Goal: Entertainment & Leisure: Browse casually

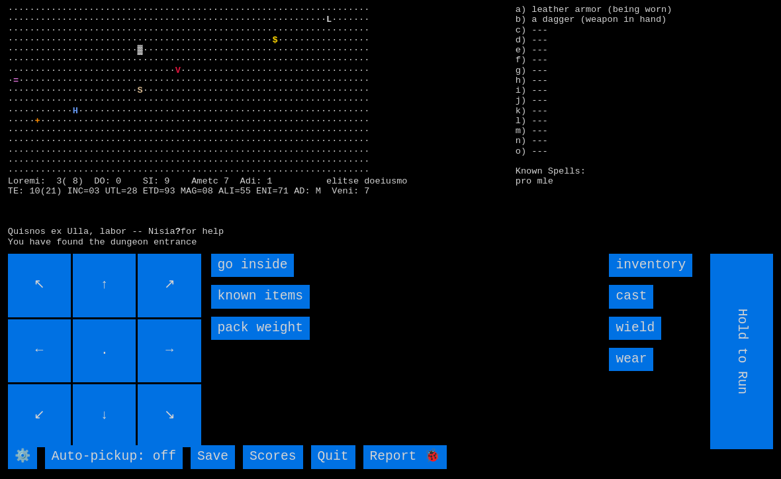
click at [243, 277] on inside "go inside" at bounding box center [252, 265] width 83 height 23
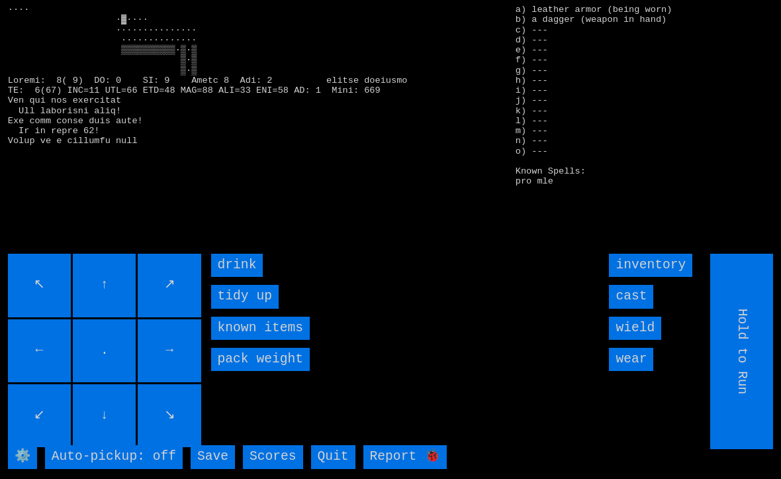
click at [230, 277] on input "drink" at bounding box center [237, 265] width 52 height 23
click at [236, 277] on input "drink" at bounding box center [237, 265] width 52 height 23
click at [230, 277] on input "drink" at bounding box center [237, 265] width 52 height 23
click at [237, 277] on input "drink" at bounding box center [237, 265] width 52 height 23
click at [234, 277] on input "drink" at bounding box center [237, 265] width 52 height 23
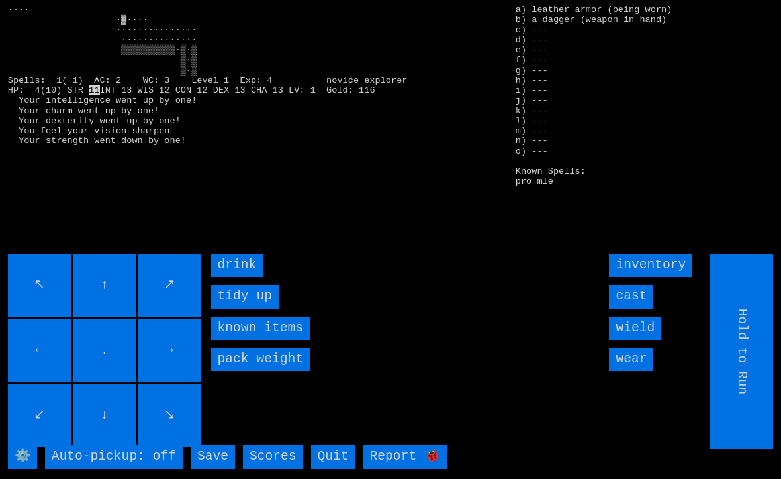
click at [234, 277] on input "drink" at bounding box center [237, 265] width 52 height 23
click at [231, 277] on input "drink" at bounding box center [237, 265] width 52 height 23
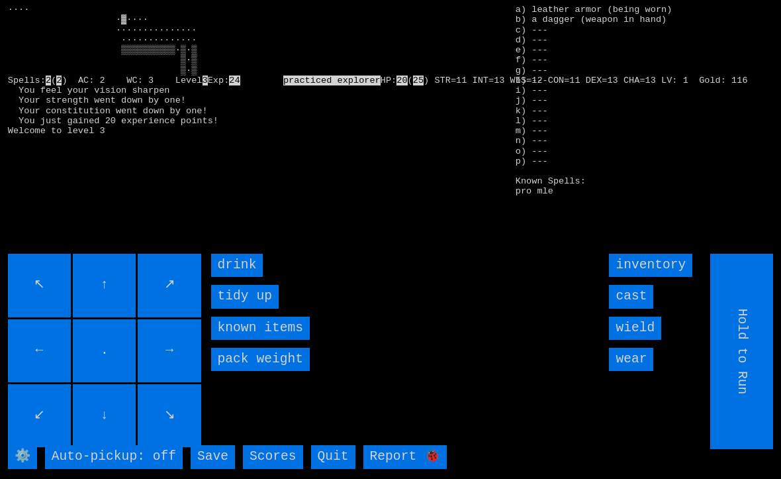
click at [233, 277] on input "drink" at bounding box center [237, 265] width 52 height 23
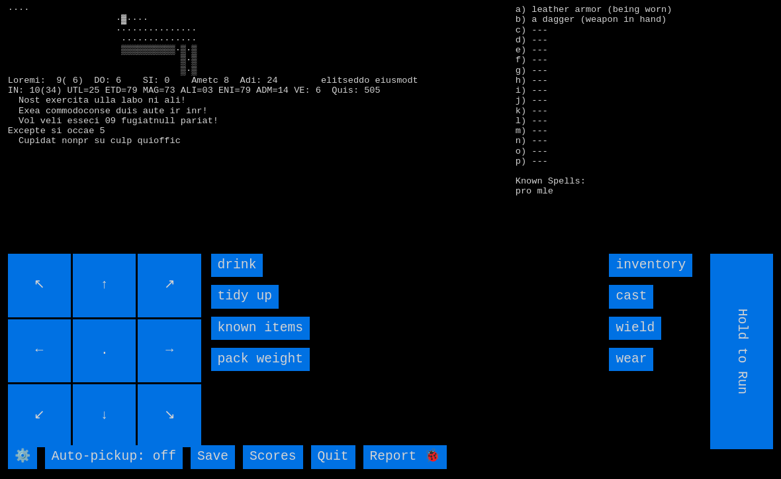
click at [233, 277] on input "drink" at bounding box center [237, 265] width 52 height 23
click at [234, 277] on input "drink" at bounding box center [237, 265] width 52 height 23
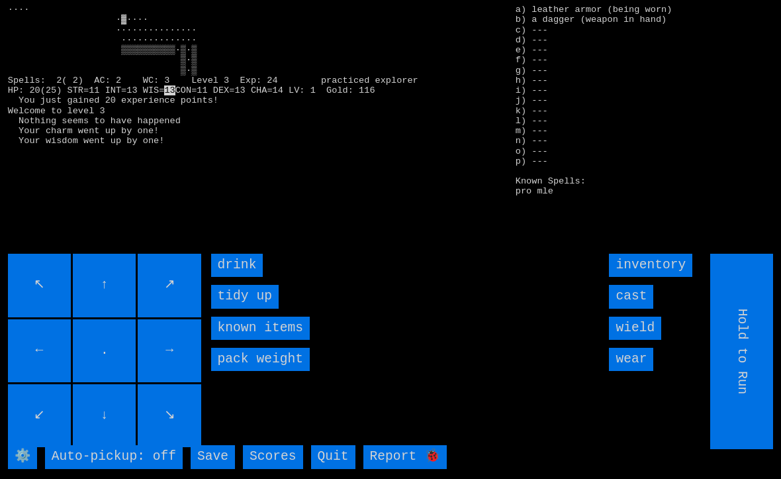
click at [232, 277] on input "drink" at bounding box center [237, 265] width 52 height 23
click at [234, 277] on input "drink" at bounding box center [237, 265] width 52 height 23
click at [231, 277] on input "drink" at bounding box center [237, 265] width 52 height 23
click at [232, 277] on input "drink" at bounding box center [237, 265] width 52 height 23
click at [231, 277] on input "drink" at bounding box center [237, 265] width 52 height 23
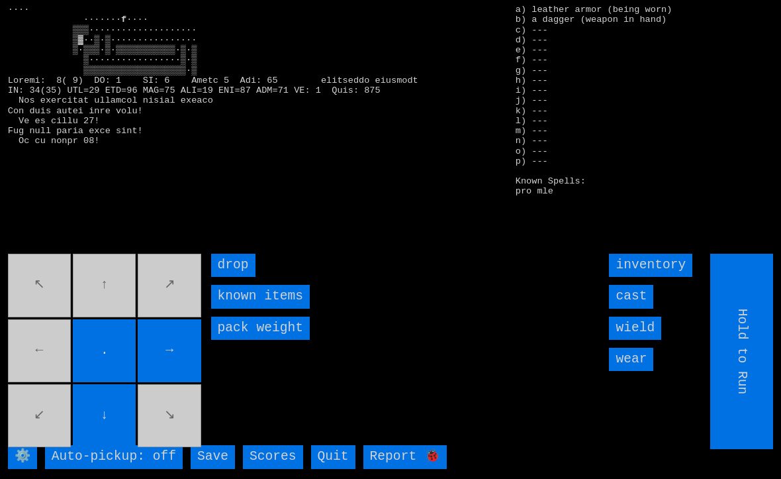
click at [23, 367] on movebuttons "↖ ↑ ↗ ← . → ↙ ↓ ↘" at bounding box center [105, 351] width 195 height 195
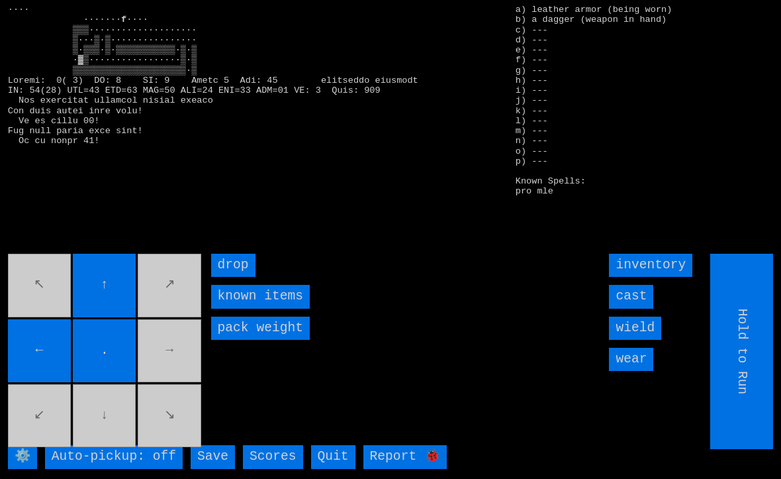
click at [93, 436] on movebuttons "↖ ↑ ↗ ← . → ↙ ↓ ↘" at bounding box center [105, 351] width 195 height 195
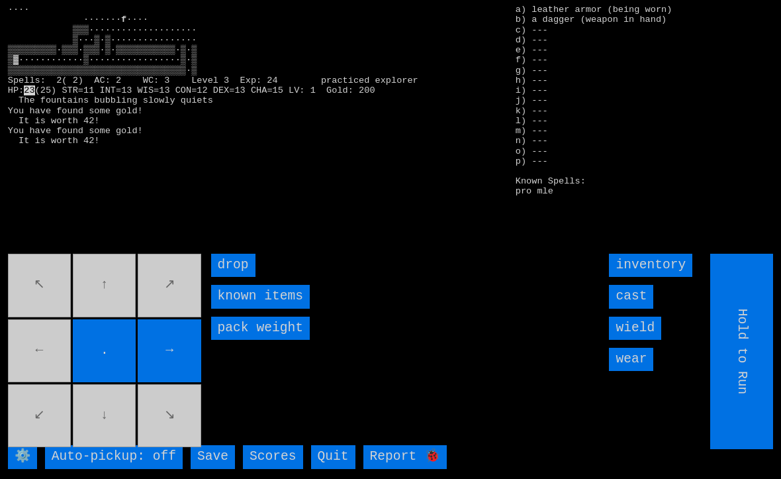
click at [17, 366] on movebuttons "↖ ↑ ↗ ← . → ↙ ↓ ↘" at bounding box center [105, 351] width 195 height 195
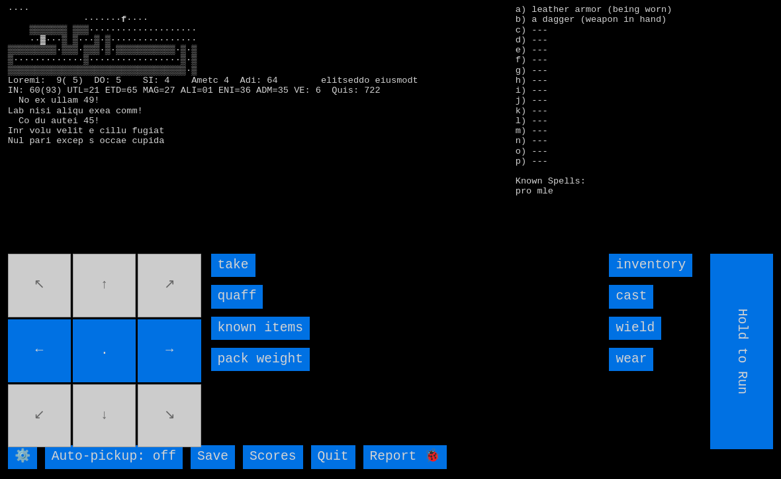
click at [230, 308] on input "quaff" at bounding box center [237, 296] width 52 height 23
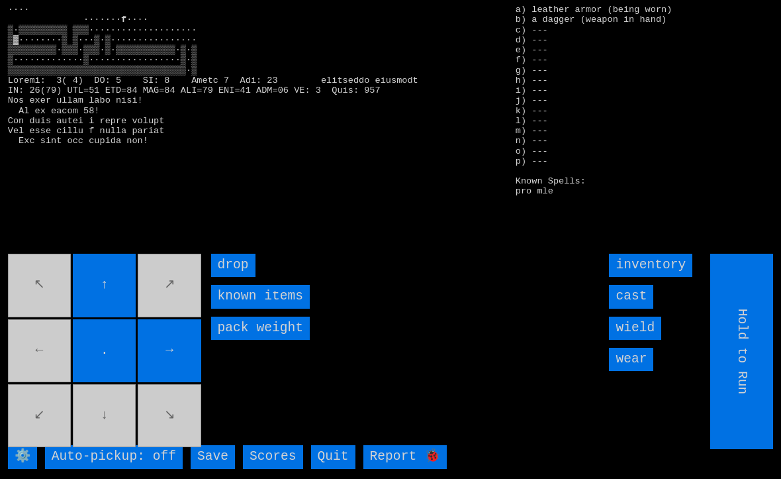
click at [38, 360] on movebuttons "↖ ↑ ↗ ← . → ↙ ↓ ↘" at bounding box center [105, 351] width 195 height 195
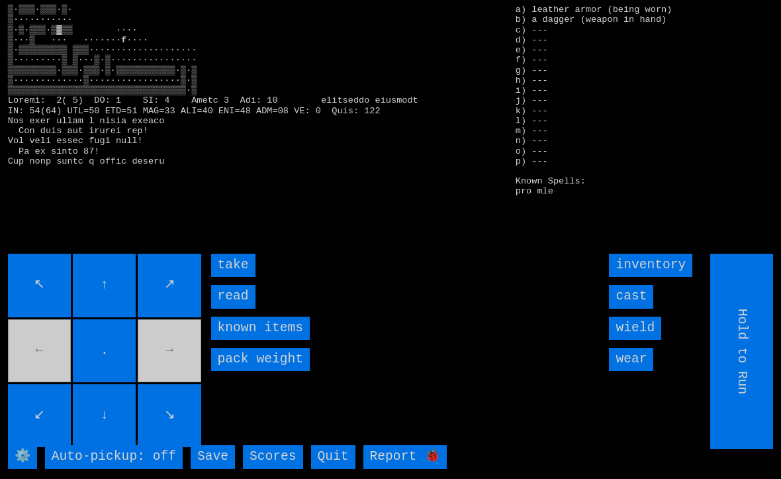
click at [227, 277] on input "take" at bounding box center [233, 265] width 44 height 23
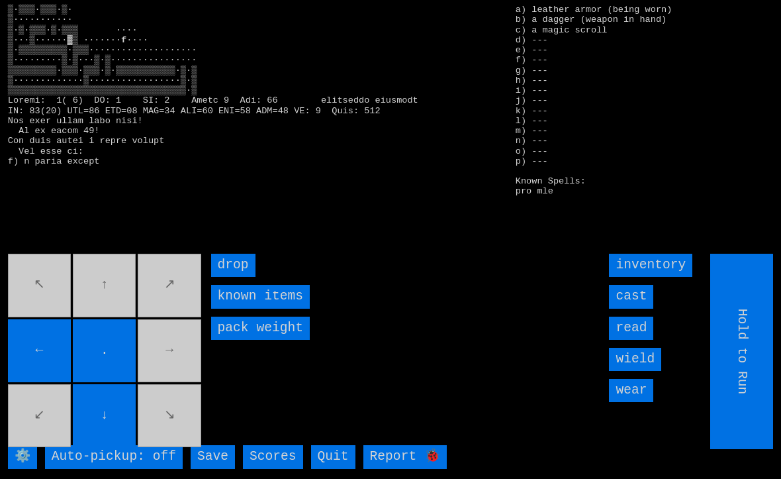
click at [38, 298] on movebuttons "↖ ↑ ↗ ← . → ↙ ↓ ↘" at bounding box center [105, 351] width 195 height 195
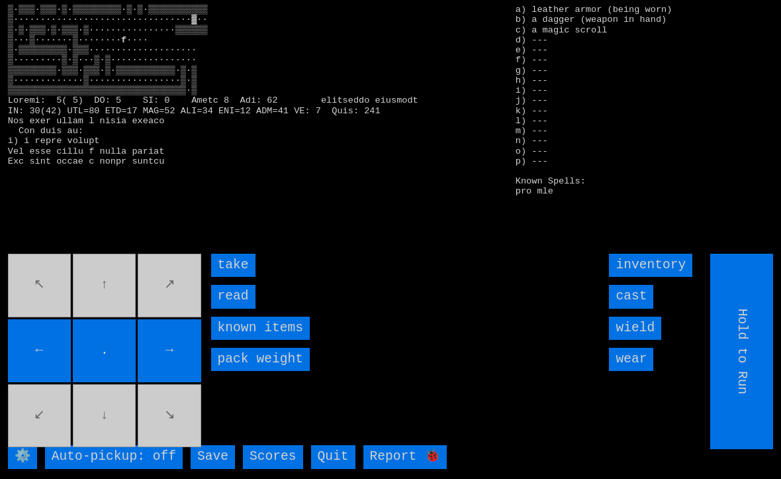
click at [228, 277] on input "take" at bounding box center [233, 265] width 44 height 23
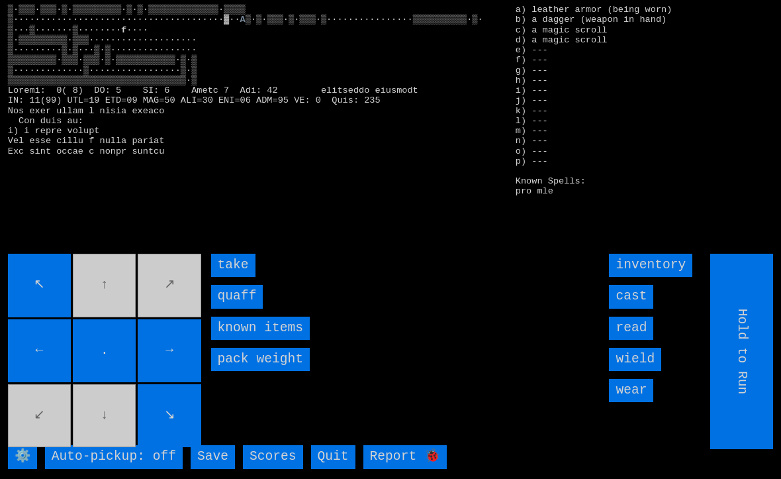
click at [231, 308] on input "quaff" at bounding box center [237, 296] width 52 height 23
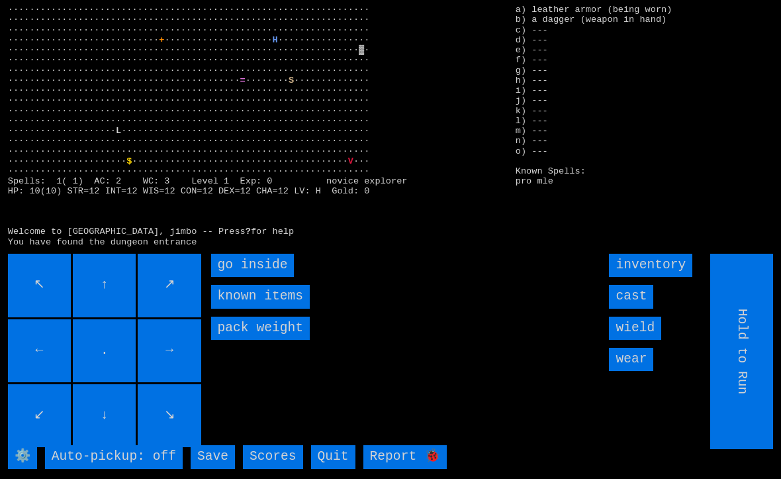
click at [231, 277] on inside "go inside" at bounding box center [252, 265] width 83 height 23
